Goal: Use online tool/utility: Utilize a website feature to perform a specific function

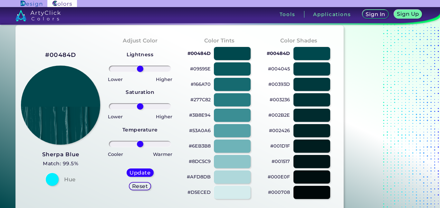
scroll to position [19, 0]
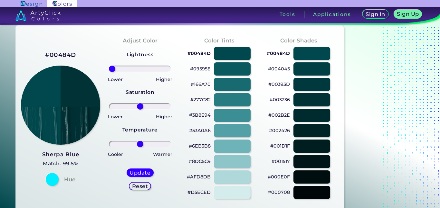
drag, startPoint x: 138, startPoint y: 67, endPoint x: 108, endPoint y: 68, distance: 30.6
type input "-100"
click at [109, 68] on input "range" at bounding box center [140, 69] width 62 height 6
drag, startPoint x: 139, startPoint y: 105, endPoint x: 178, endPoint y: 104, distance: 39.0
type input "100"
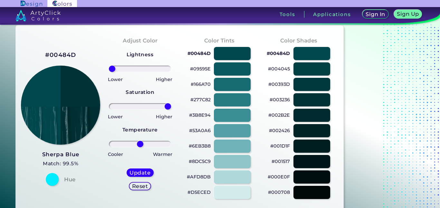
click at [171, 104] on input "range" at bounding box center [140, 106] width 62 height 6
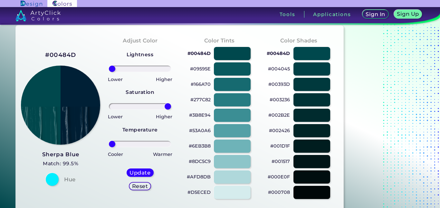
drag, startPoint x: 141, startPoint y: 143, endPoint x: 104, endPoint y: 140, distance: 37.2
click at [109, 141] on input "range" at bounding box center [140, 144] width 62 height 6
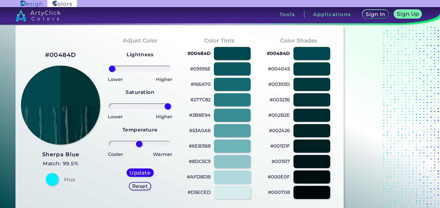
drag, startPoint x: 113, startPoint y: 144, endPoint x: 138, endPoint y: 133, distance: 27.0
type input "-5"
click at [138, 141] on input "range" at bounding box center [140, 144] width 62 height 6
drag, startPoint x: 165, startPoint y: 108, endPoint x: 135, endPoint y: 109, distance: 29.9
type input "-18"
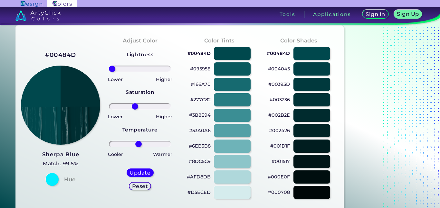
click at [135, 109] on input "range" at bounding box center [140, 106] width 62 height 6
click at [138, 189] on h5 "Reset" at bounding box center [140, 186] width 14 height 5
type input "0"
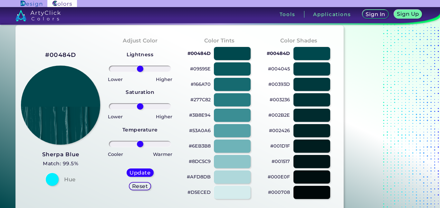
scroll to position [0, 0]
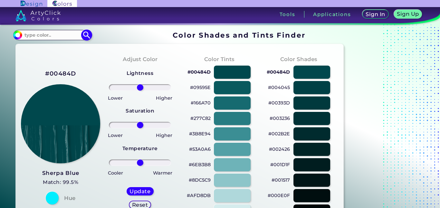
click at [67, 38] on input at bounding box center [52, 35] width 60 height 9
type input "noan yellow"
type input "#000000"
click at [29, 35] on input "noan yellow" at bounding box center [52, 35] width 60 height 9
click at [33, 36] on input "noan yellow" at bounding box center [52, 35] width 60 height 9
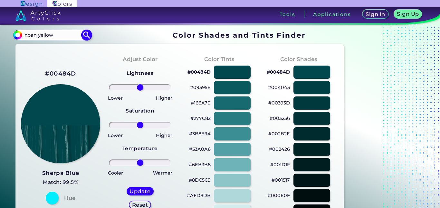
click at [73, 36] on input "noan yellow" at bounding box center [52, 35] width 60 height 9
type input "noan yellow\"
type input "#000000"
type input "noan yellow"
click at [85, 35] on img at bounding box center [86, 35] width 11 height 11
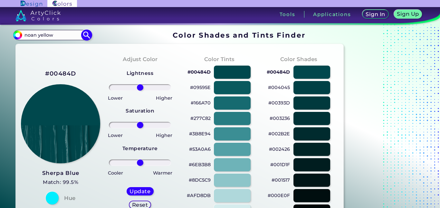
click at [85, 35] on img at bounding box center [86, 35] width 11 height 11
type input "#000000"
click at [35, 35] on input "noan yellow" at bounding box center [52, 35] width 60 height 9
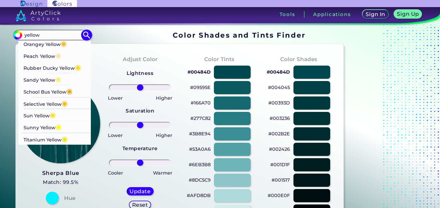
scroll to position [408, 0]
type input "yellow"
click at [72, 138] on li "Titanium Yellow ◉" at bounding box center [54, 139] width 73 height 12
type input "#eee600"
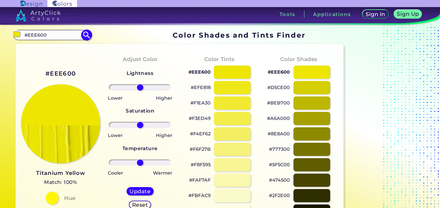
click at [61, 36] on input "#EEE600" at bounding box center [52, 35] width 60 height 9
type input "#"
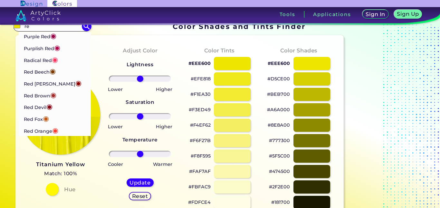
scroll to position [7, 0]
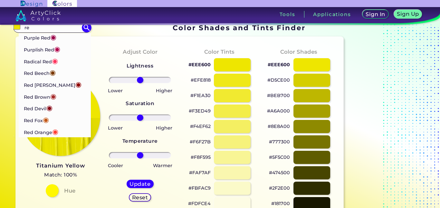
type input "r"
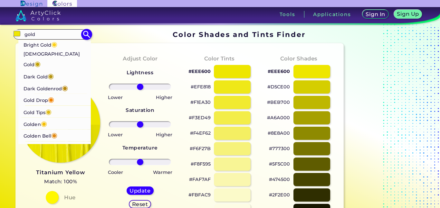
scroll to position [0, 0]
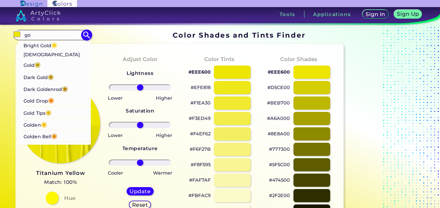
type input "g"
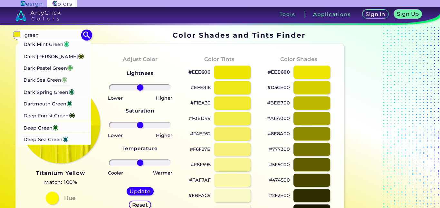
scroll to position [510, 0]
type input "g"
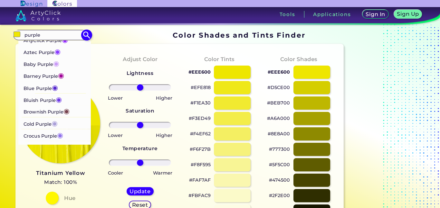
scroll to position [0, 0]
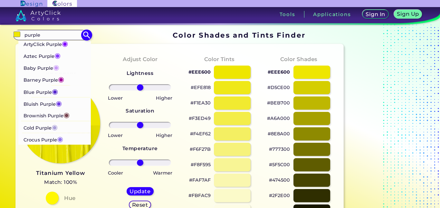
type input "purple"
click at [53, 88] on span "◉" at bounding box center [55, 91] width 6 height 8
type input "#5729ce"
type input "#5729CE"
